Goal: Check status: Check status

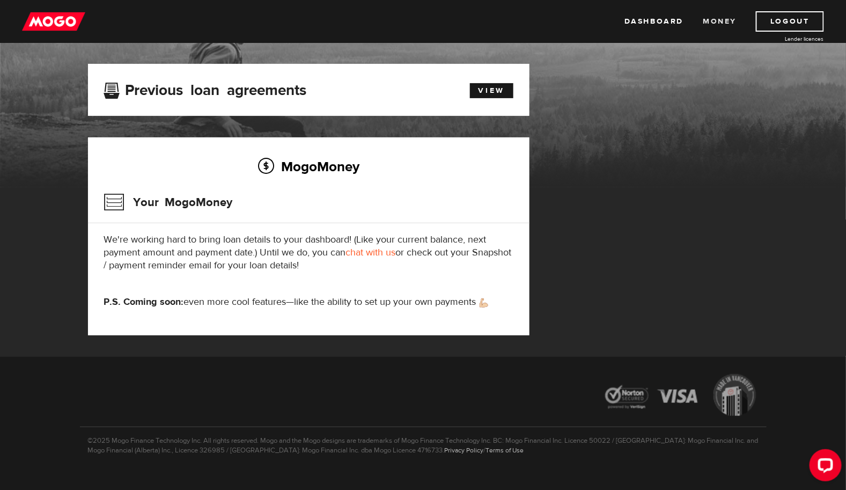
click at [709, 22] on link "Money" at bounding box center [720, 21] width 34 height 20
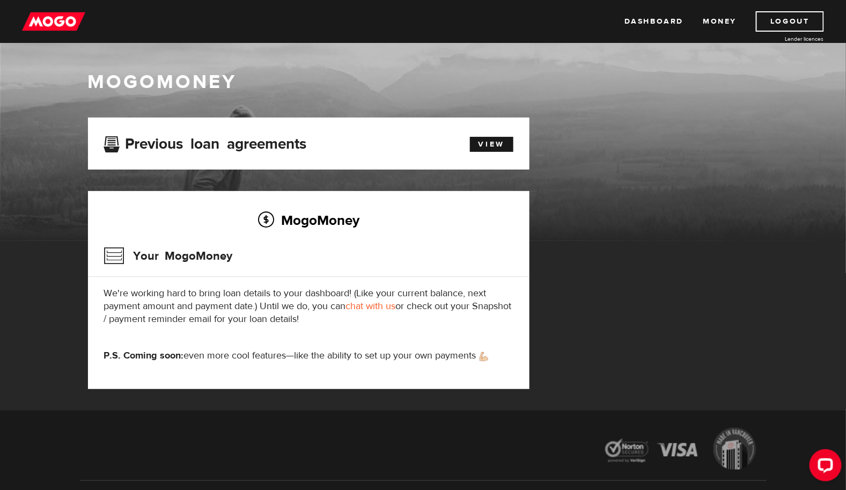
click at [493, 152] on div "Previous loan agreements View" at bounding box center [308, 144] width 425 height 20
click at [495, 146] on link "View" at bounding box center [491, 144] width 43 height 15
